Goal: Transaction & Acquisition: Subscribe to service/newsletter

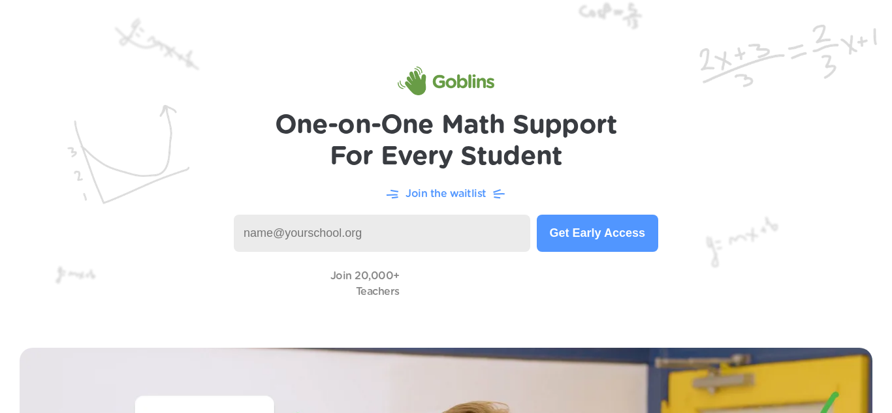
click at [334, 231] on input at bounding box center [382, 233] width 297 height 37
click at [587, 237] on button "Get Early Access" at bounding box center [597, 233] width 121 height 37
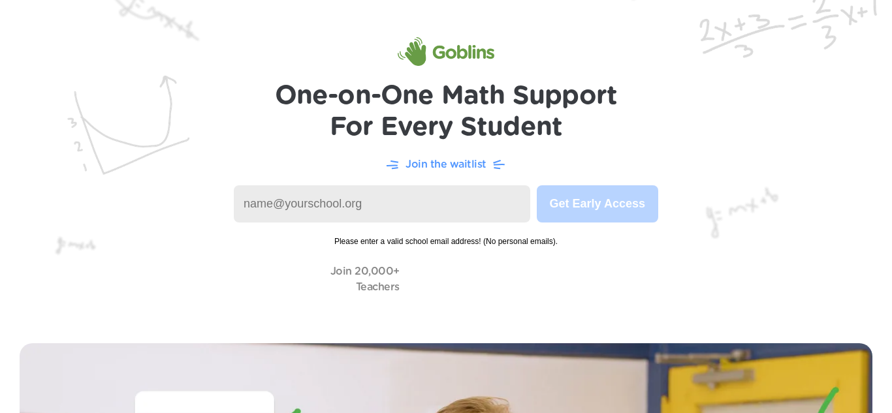
scroll to position [36, 0]
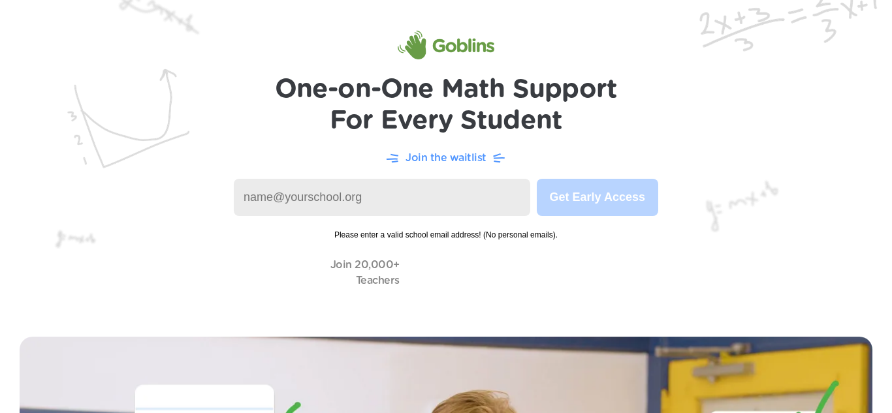
click at [294, 190] on input at bounding box center [382, 197] width 297 height 37
click at [305, 195] on input at bounding box center [382, 197] width 297 height 37
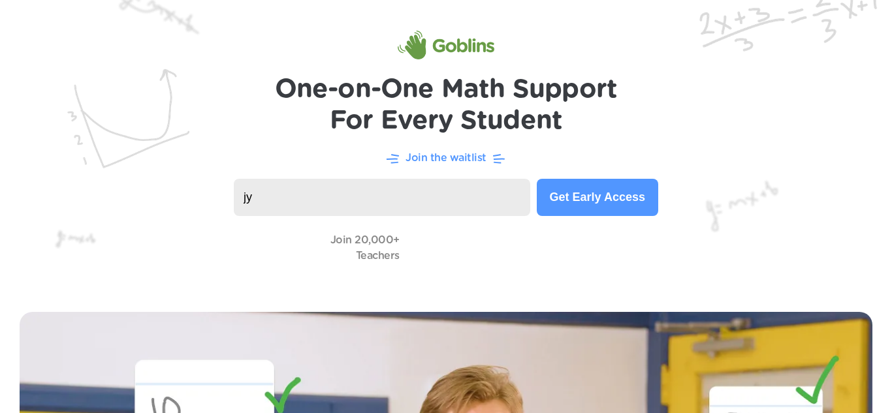
type input "j"
click at [427, 244] on video at bounding box center [471, 247] width 131 height 37
click at [281, 205] on input at bounding box center [382, 197] width 297 height 37
click at [287, 202] on input at bounding box center [382, 197] width 297 height 37
